Goal: Transaction & Acquisition: Purchase product/service

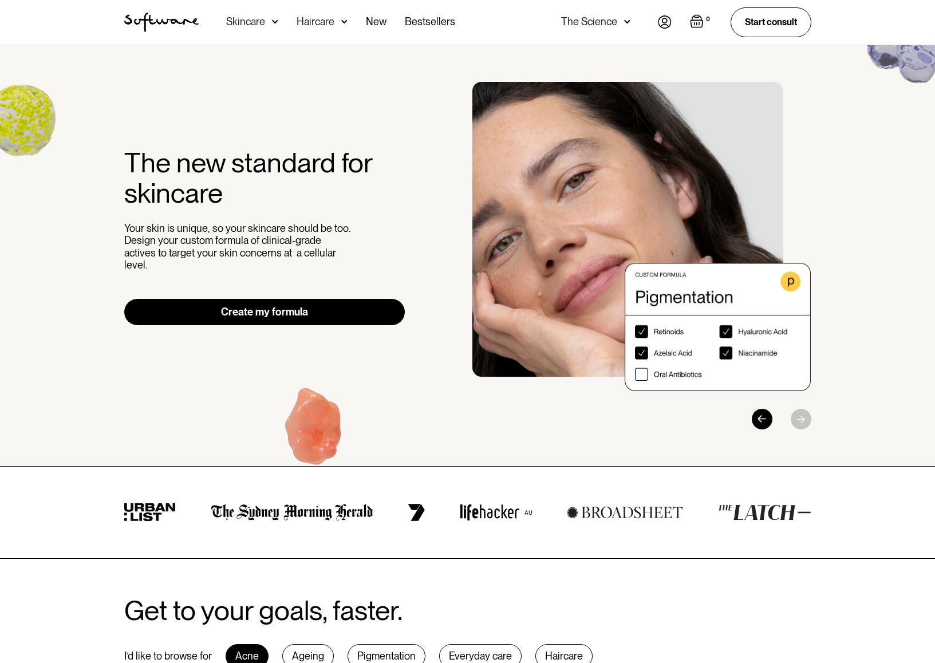
click at [256, 21] on div "Skincare" at bounding box center [245, 21] width 39 height 11
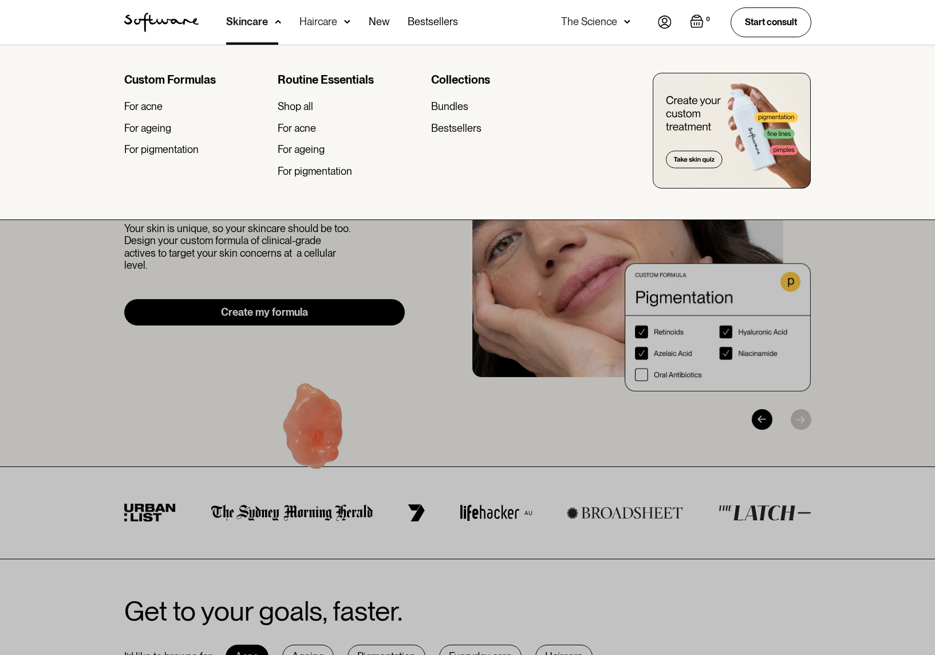
click at [256, 21] on div "Skincare" at bounding box center [247, 21] width 42 height 11
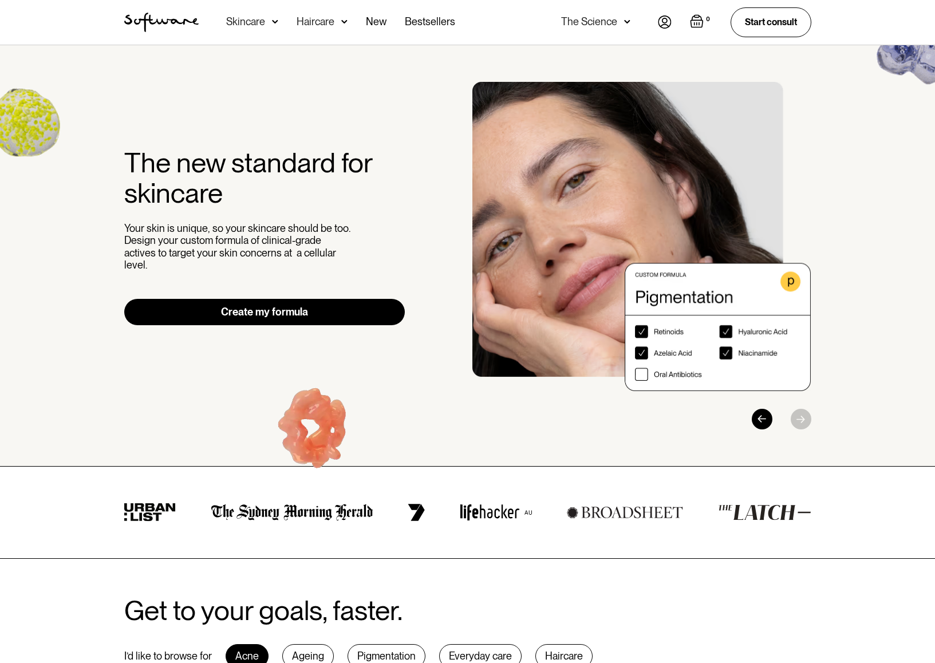
click at [256, 21] on div "Skincare" at bounding box center [245, 21] width 39 height 11
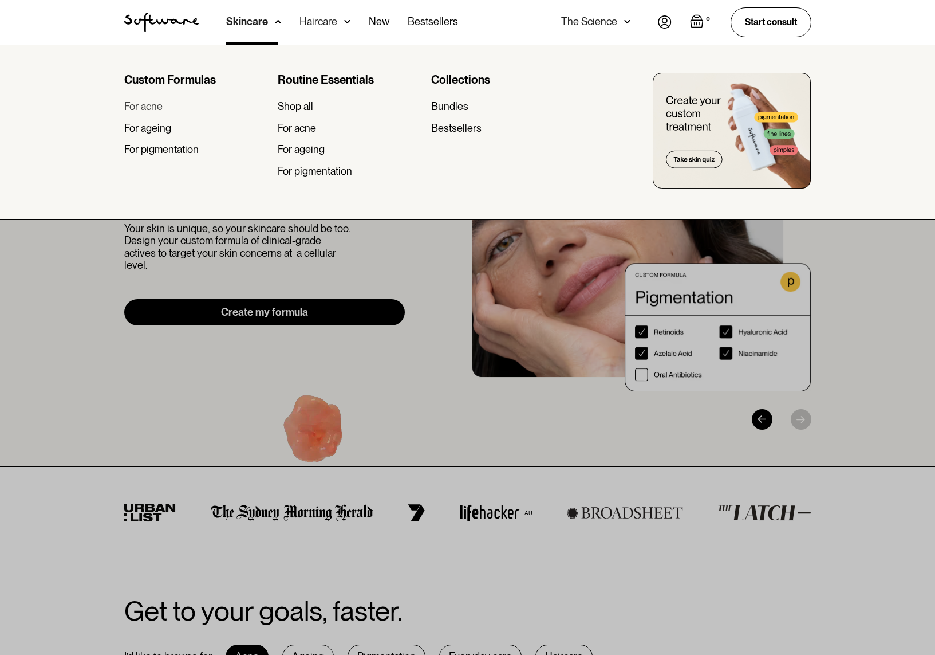
click at [151, 108] on div "For acne" at bounding box center [143, 106] width 38 height 13
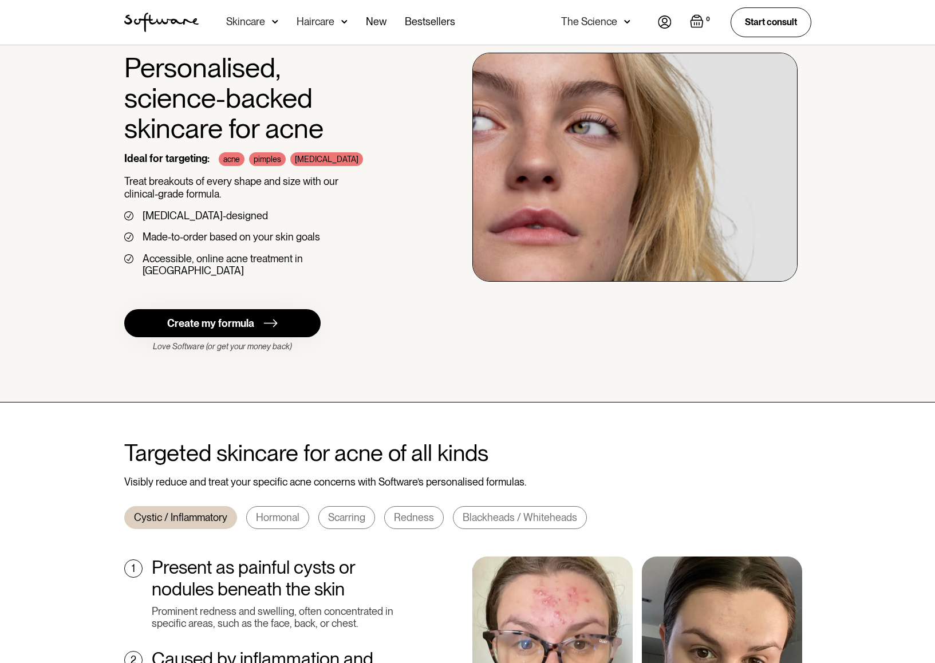
scroll to position [306, 0]
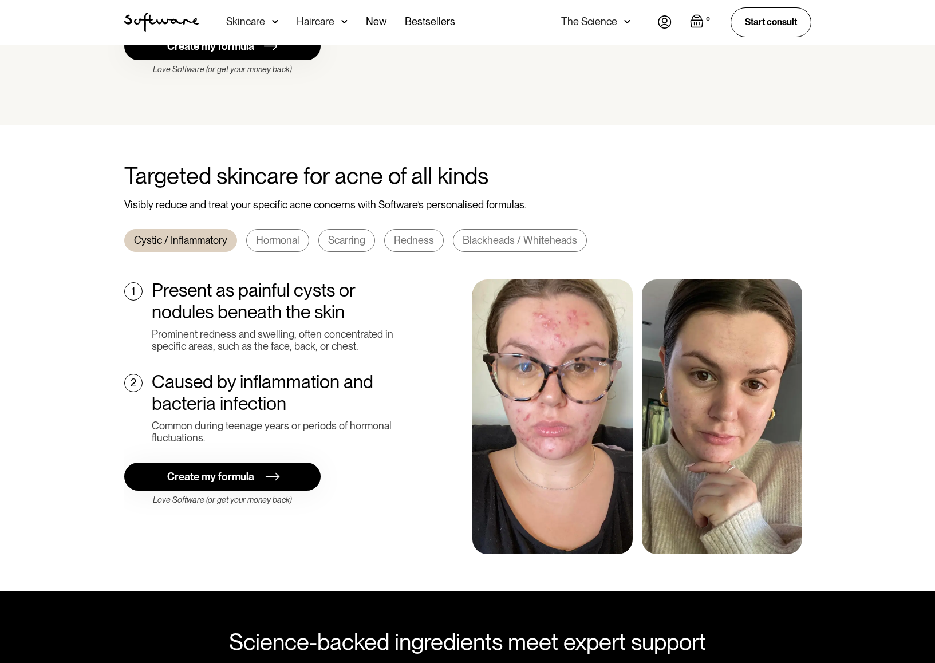
click at [233, 463] on link "Create my formula" at bounding box center [222, 477] width 196 height 28
click at [231, 471] on link "Create my formula" at bounding box center [222, 477] width 196 height 28
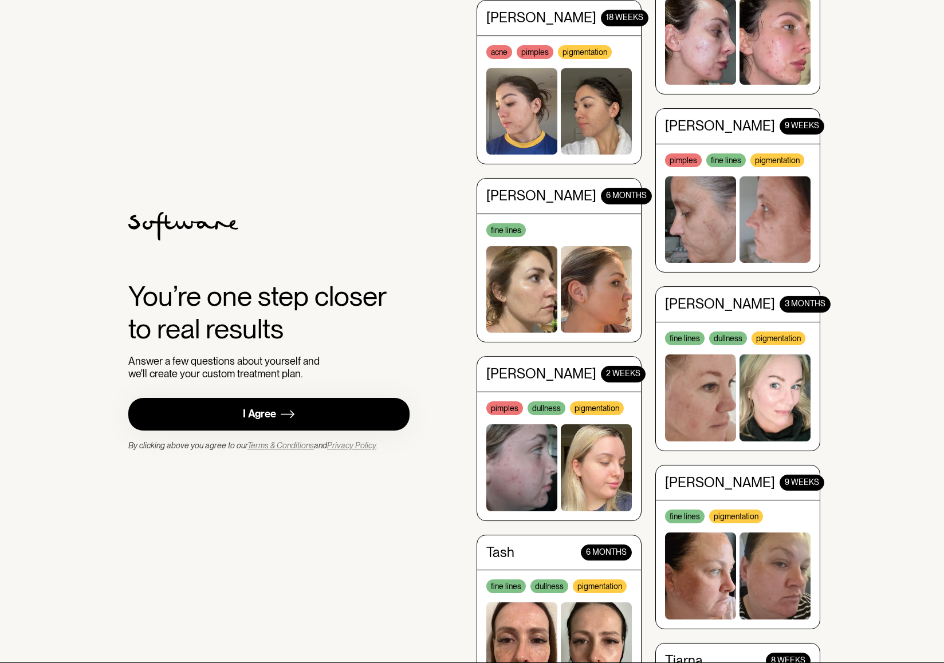
click at [353, 258] on div "You’re one step closer to real results Answer a few questions about yourself an…" at bounding box center [268, 331] width 281 height 239
click at [307, 419] on link "I Agree" at bounding box center [268, 414] width 281 height 33
